Goal: Information Seeking & Learning: Learn about a topic

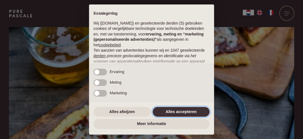
click at [176, 113] on button "Alles accepteren" at bounding box center [181, 112] width 57 height 10
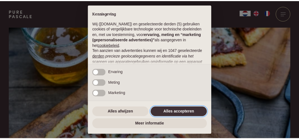
scroll to position [85, 0]
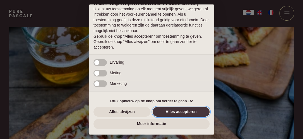
click at [172, 111] on button "Alles accepteren" at bounding box center [181, 112] width 57 height 10
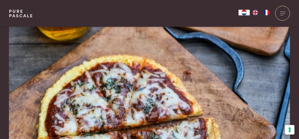
scroll to position [56, 0]
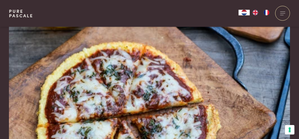
click at [246, 13] on img "NL" at bounding box center [244, 13] width 7 height 6
click at [266, 13] on img "FR" at bounding box center [266, 13] width 7 height 6
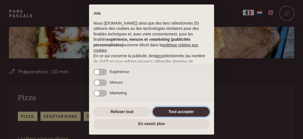
click at [174, 111] on button "Tout accepter" at bounding box center [181, 112] width 57 height 10
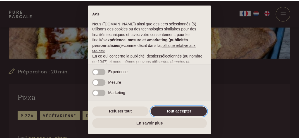
scroll to position [91, 0]
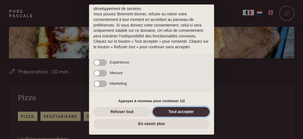
click at [173, 111] on button "Tout accepter" at bounding box center [181, 112] width 57 height 10
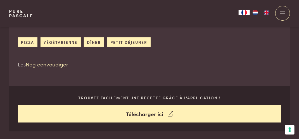
scroll to position [223, 0]
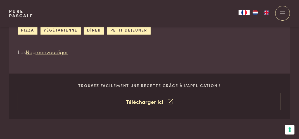
click at [161, 101] on link "Télécharger ici" at bounding box center [149, 102] width 263 height 18
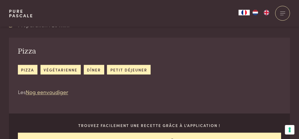
scroll to position [168, 0]
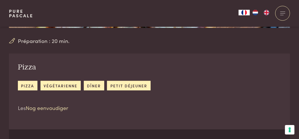
click at [39, 108] on link "Nog eenvoudiger" at bounding box center [47, 108] width 42 height 8
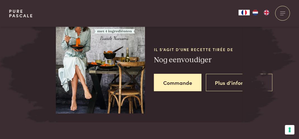
scroll to position [996, 0]
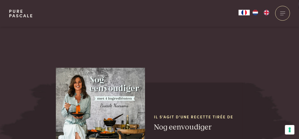
scroll to position [912, 0]
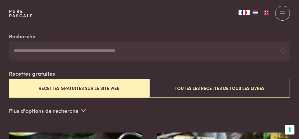
scroll to position [140, 0]
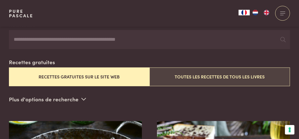
click at [183, 75] on button "Toutes les recettes de tous les livres" at bounding box center [219, 77] width 140 height 19
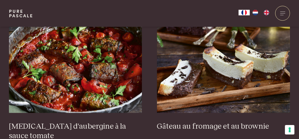
scroll to position [272, 0]
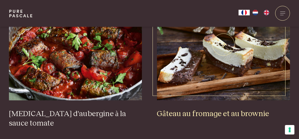
click at [199, 114] on h3 "Gâteau au fromage et au brownie" at bounding box center [223, 114] width 133 height 10
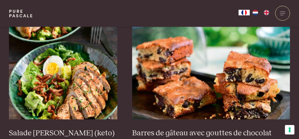
scroll to position [886, 0]
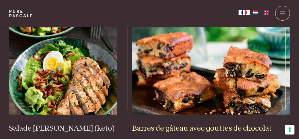
click at [189, 124] on h3 "Barres de gâteau avec gouttes de chocolat" at bounding box center [211, 129] width 158 height 10
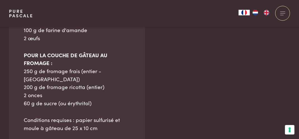
scroll to position [475, 0]
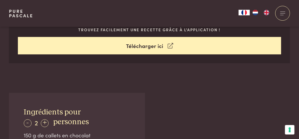
scroll to position [168, 0]
